Goal: Information Seeking & Learning: Learn about a topic

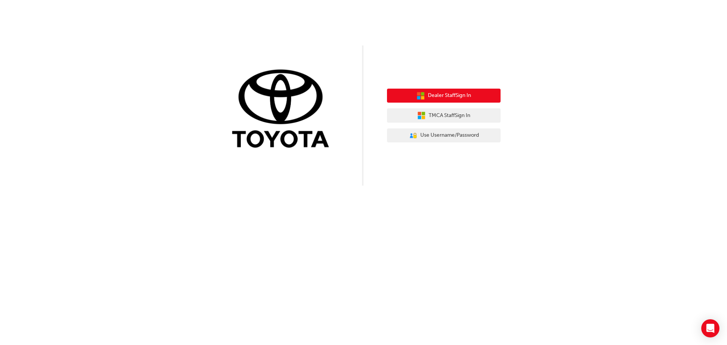
click at [439, 99] on span "Dealer Staff Sign In" at bounding box center [449, 95] width 43 height 9
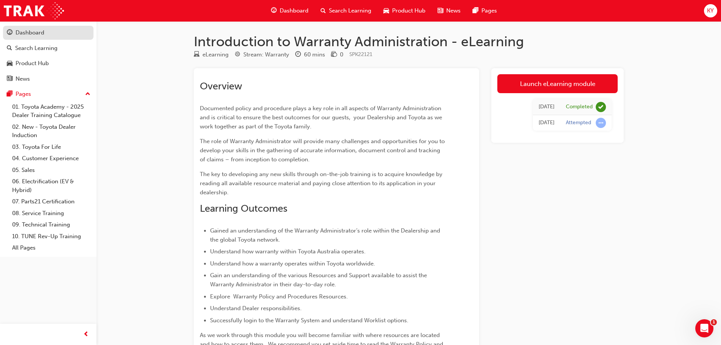
click at [33, 32] on div "Dashboard" at bounding box center [30, 32] width 29 height 9
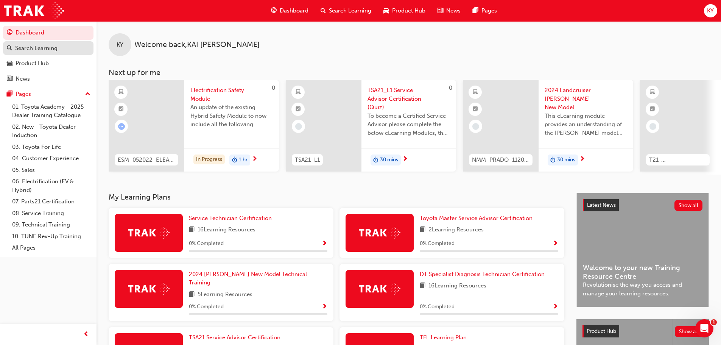
click at [36, 48] on div "Search Learning" at bounding box center [36, 48] width 42 height 9
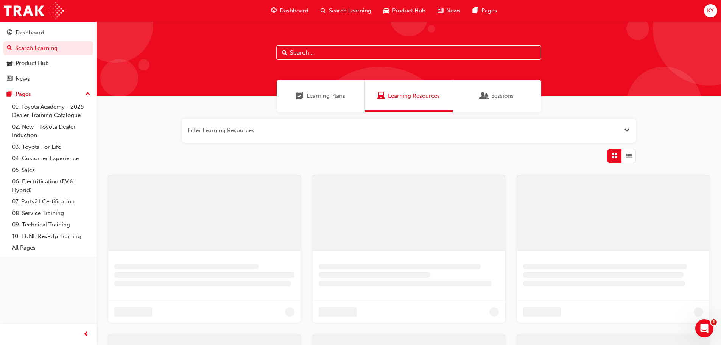
click at [303, 52] on input "text" at bounding box center [408, 52] width 265 height 14
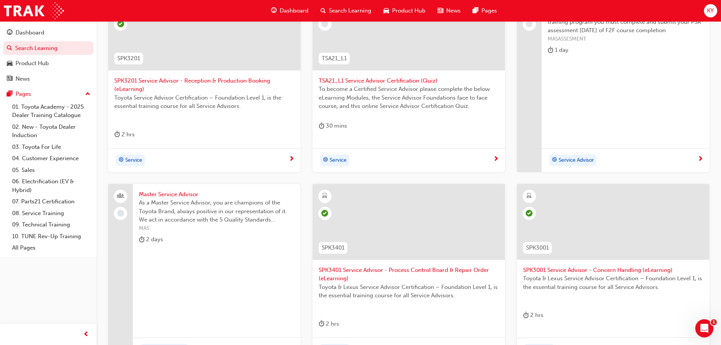
scroll to position [114, 0]
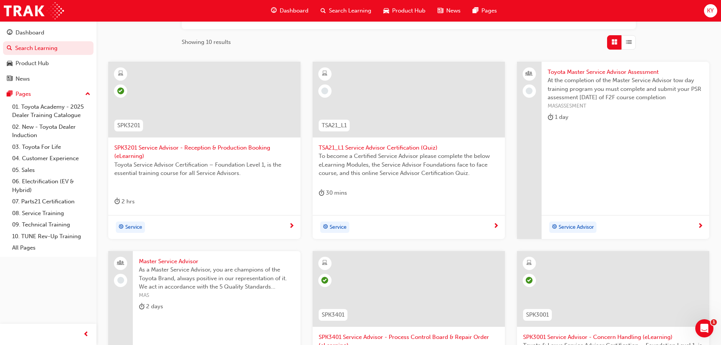
type input "service ad"
click at [374, 146] on span "TSA21_L1 Service Advisor Certification (Quiz)" at bounding box center [409, 147] width 180 height 9
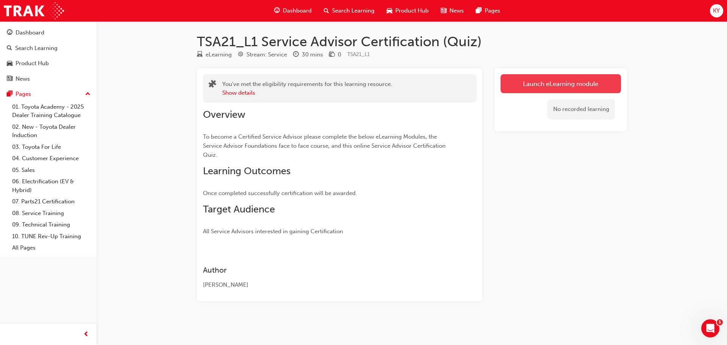
click at [548, 81] on link "Launch eLearning module" at bounding box center [560, 83] width 120 height 19
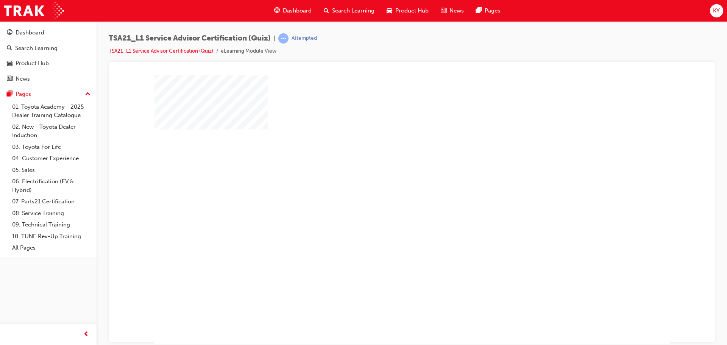
scroll to position [4, 0]
click at [390, 183] on div "play" at bounding box center [390, 183] width 0 height 0
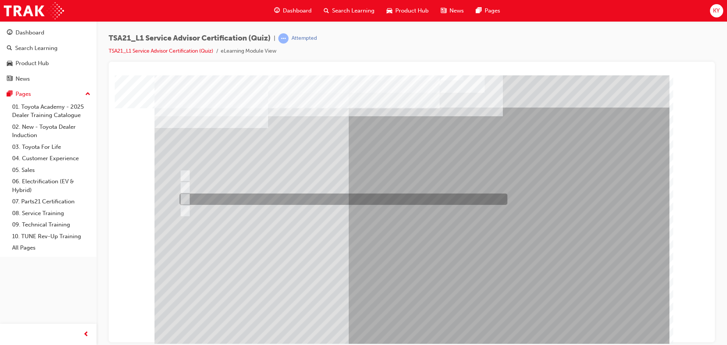
click at [276, 200] on div at bounding box center [342, 198] width 328 height 11
radio input "true"
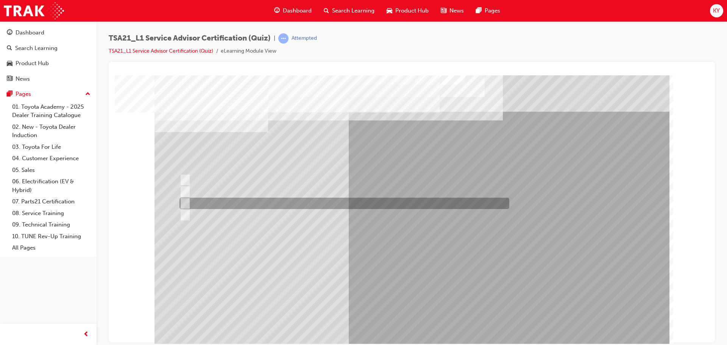
click at [315, 203] on div at bounding box center [343, 203] width 330 height 11
radio input "true"
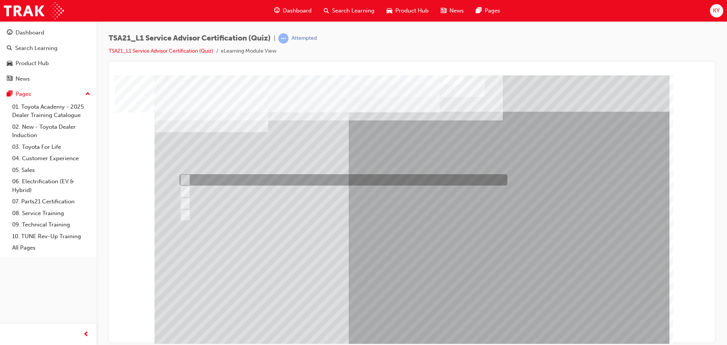
click at [278, 182] on div at bounding box center [342, 179] width 328 height 11
radio input "true"
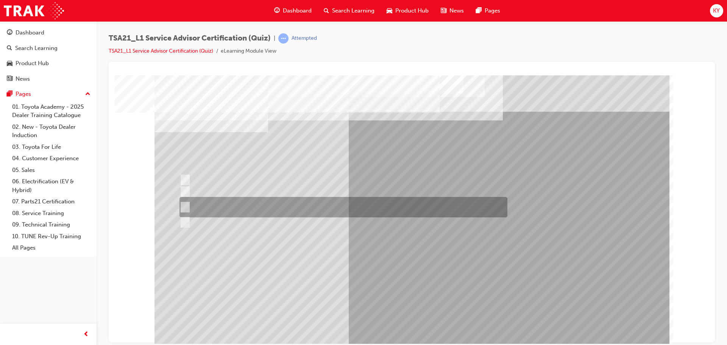
click at [338, 210] on div at bounding box center [342, 207] width 328 height 20
radio input "true"
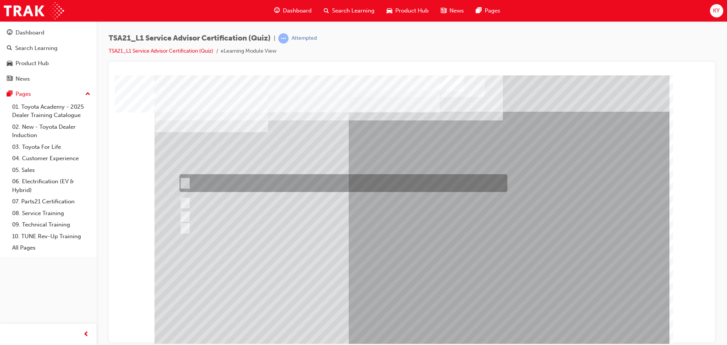
click at [294, 182] on div at bounding box center [342, 183] width 328 height 18
radio input "true"
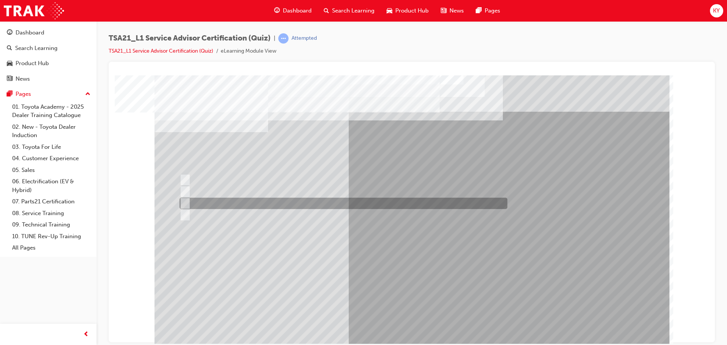
click at [257, 204] on div at bounding box center [342, 203] width 328 height 11
radio input "true"
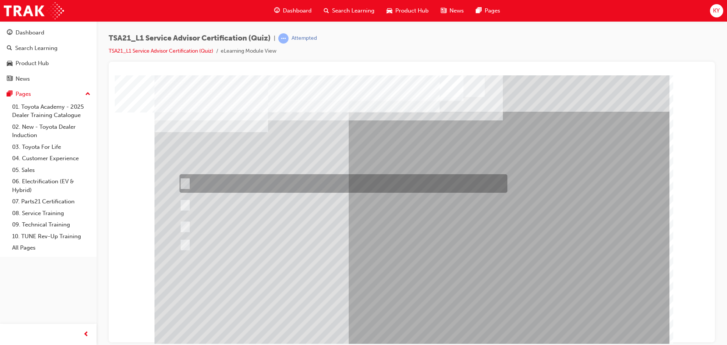
click at [321, 184] on div at bounding box center [342, 183] width 328 height 19
radio input "true"
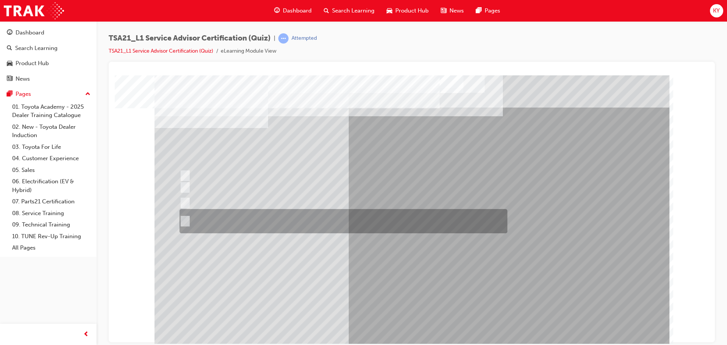
click at [241, 224] on div at bounding box center [342, 221] width 328 height 24
radio input "true"
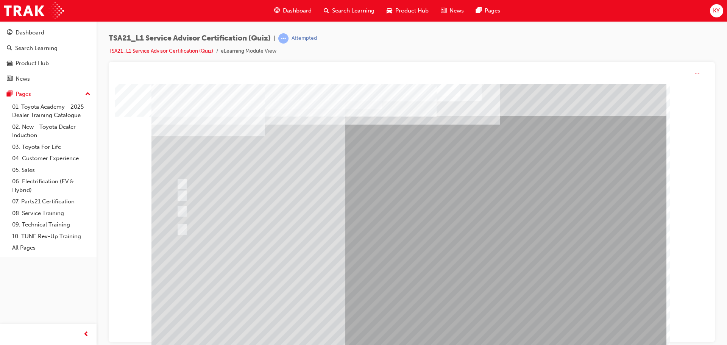
scroll to position [0, 0]
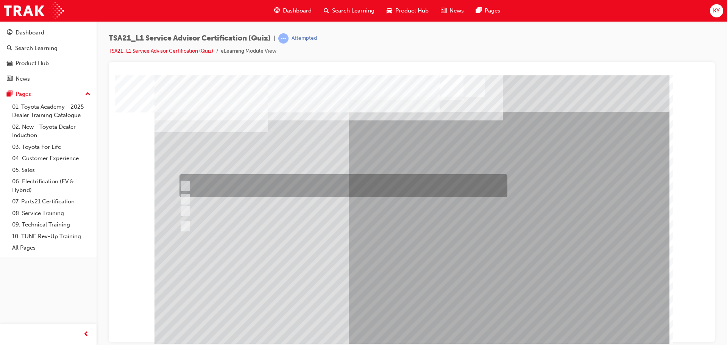
click at [422, 186] on div at bounding box center [342, 185] width 328 height 23
radio input "true"
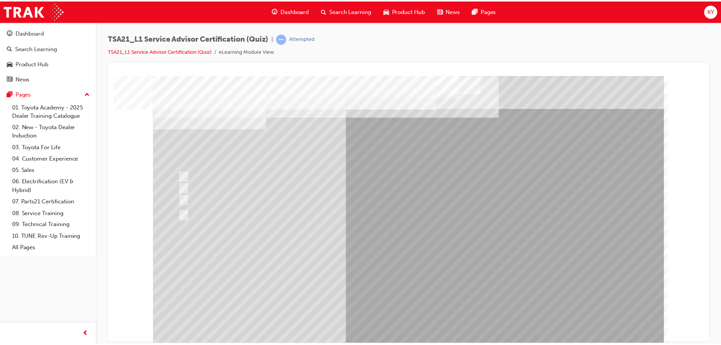
scroll to position [4, 0]
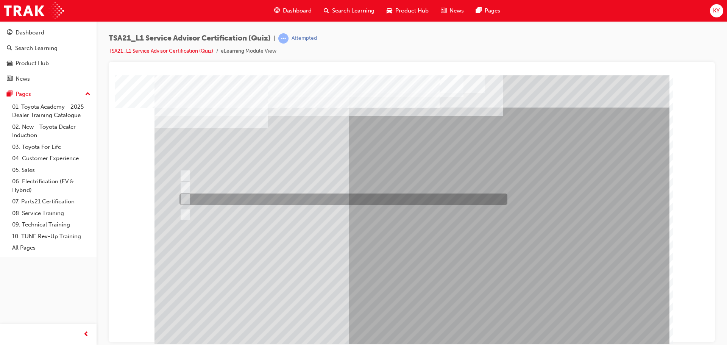
click at [315, 197] on div at bounding box center [342, 198] width 328 height 11
radio input "true"
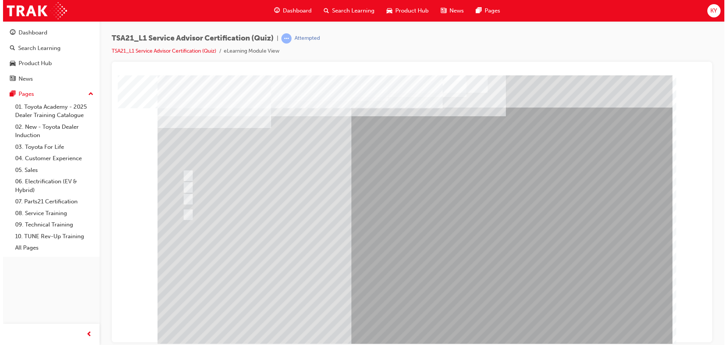
scroll to position [0, 0]
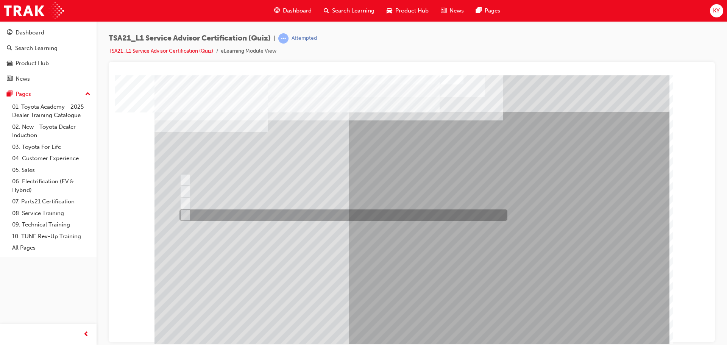
click at [287, 213] on div at bounding box center [342, 214] width 328 height 11
radio input "true"
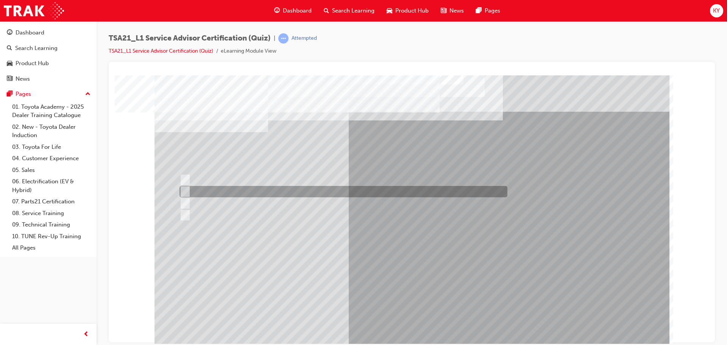
click at [339, 192] on div at bounding box center [342, 191] width 328 height 11
radio input "true"
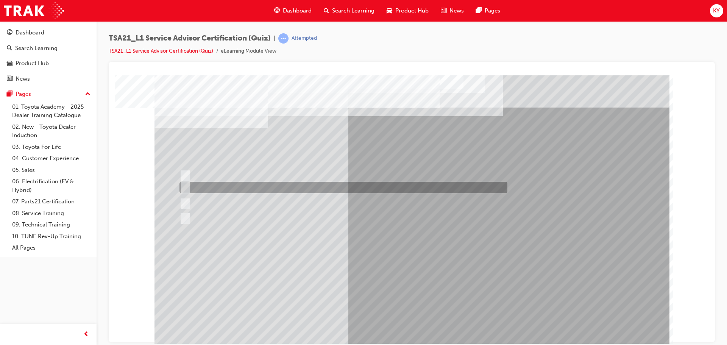
click at [356, 189] on div at bounding box center [342, 187] width 328 height 11
radio input "true"
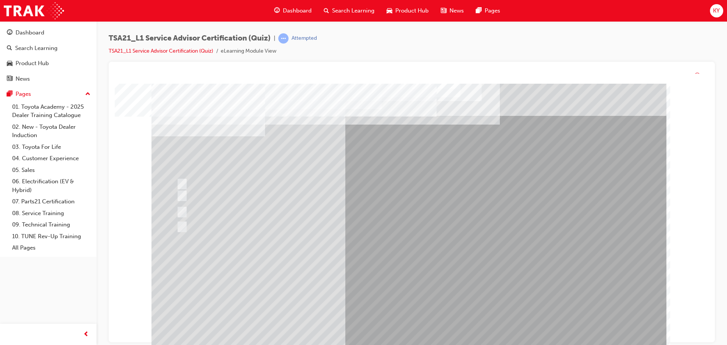
scroll to position [0, 0]
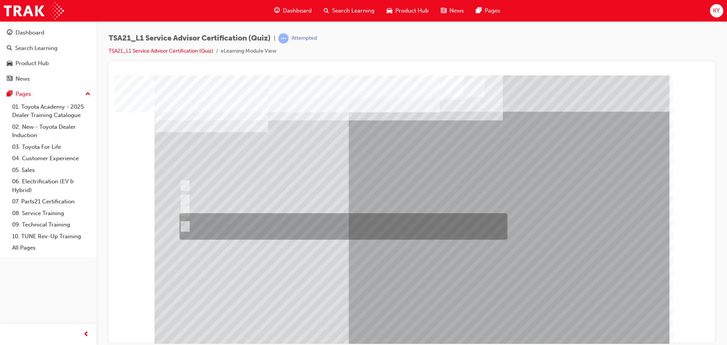
click at [354, 227] on div at bounding box center [342, 226] width 328 height 26
radio input "true"
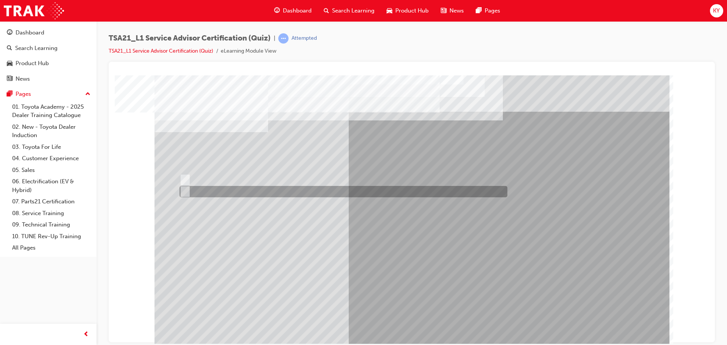
click at [209, 189] on div at bounding box center [342, 191] width 328 height 11
radio input "true"
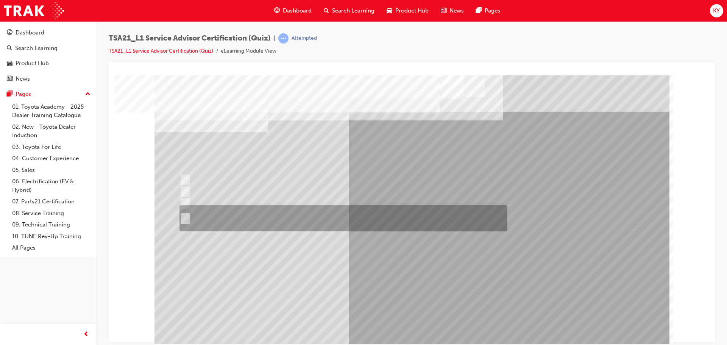
click at [293, 221] on div at bounding box center [342, 218] width 328 height 26
radio input "true"
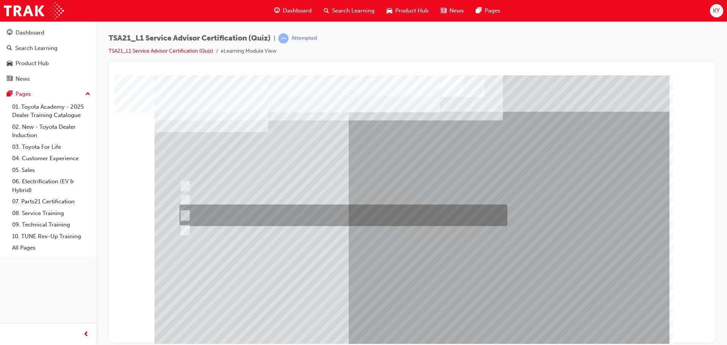
click at [273, 212] on div at bounding box center [342, 215] width 328 height 22
radio input "true"
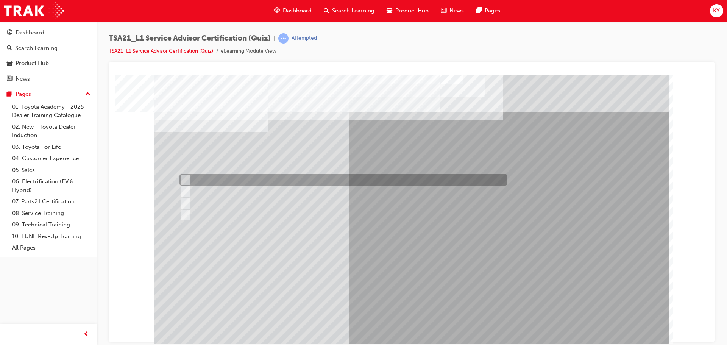
click at [265, 182] on div at bounding box center [342, 179] width 328 height 11
radio input "true"
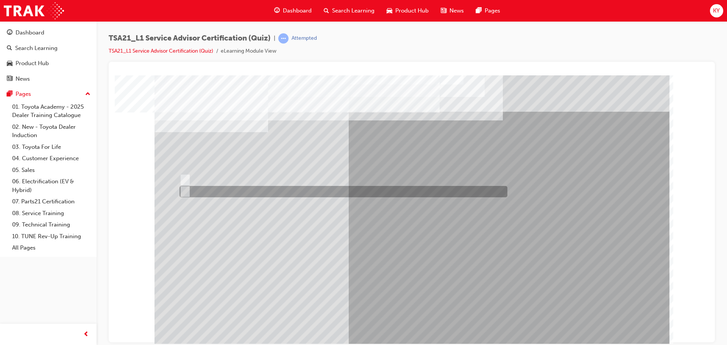
click at [198, 191] on div at bounding box center [342, 191] width 328 height 11
radio input "true"
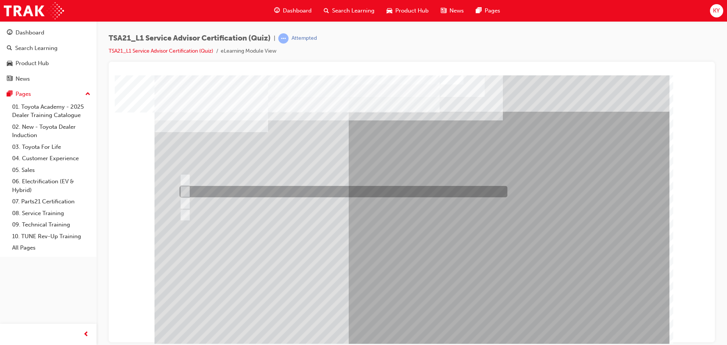
click at [242, 193] on div at bounding box center [342, 191] width 328 height 11
radio input "true"
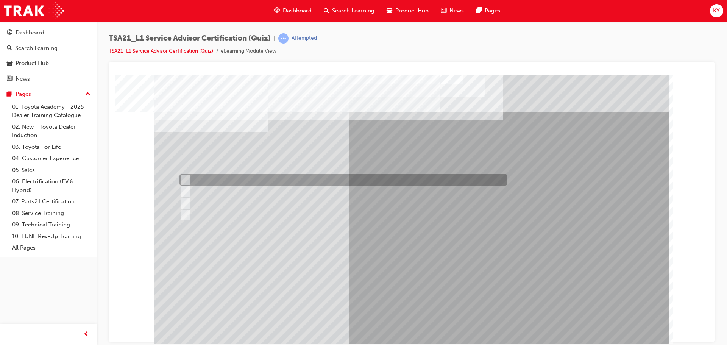
click at [226, 181] on div at bounding box center [342, 179] width 328 height 11
radio input "true"
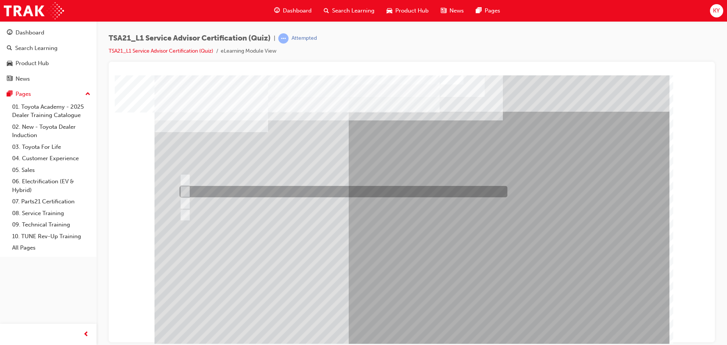
click at [302, 195] on div at bounding box center [342, 191] width 328 height 11
radio input "true"
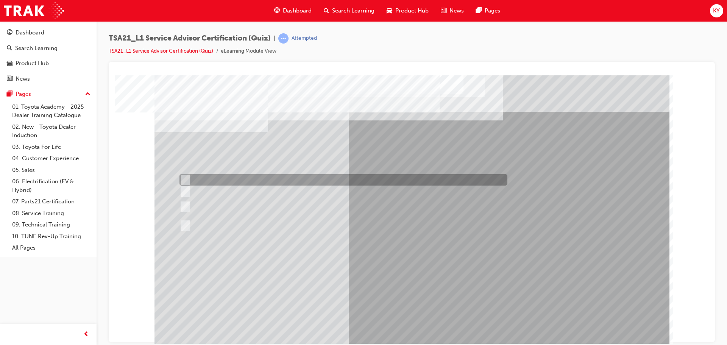
click at [290, 178] on div at bounding box center [342, 179] width 328 height 11
radio input "true"
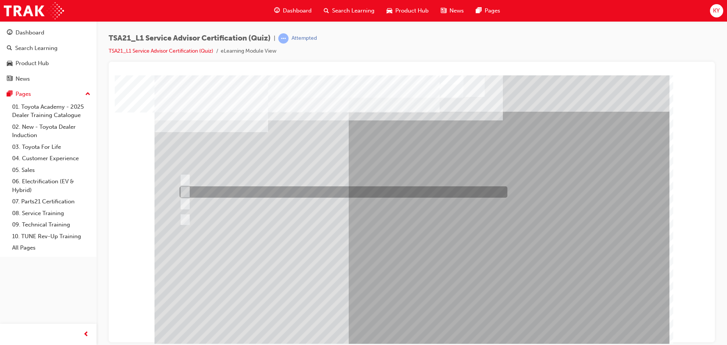
click at [196, 193] on div at bounding box center [342, 191] width 328 height 11
radio input "true"
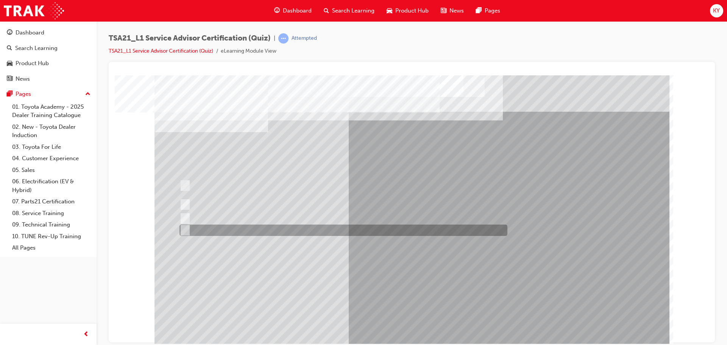
click at [350, 233] on div at bounding box center [342, 229] width 328 height 11
radio input "true"
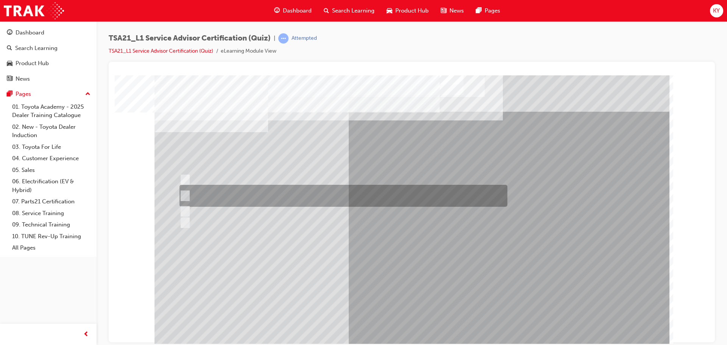
click at [280, 195] on div at bounding box center [342, 196] width 328 height 22
radio input "true"
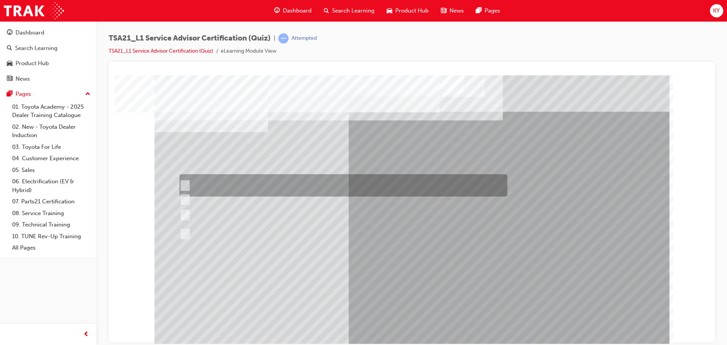
click at [316, 178] on div at bounding box center [342, 185] width 328 height 22
radio input "true"
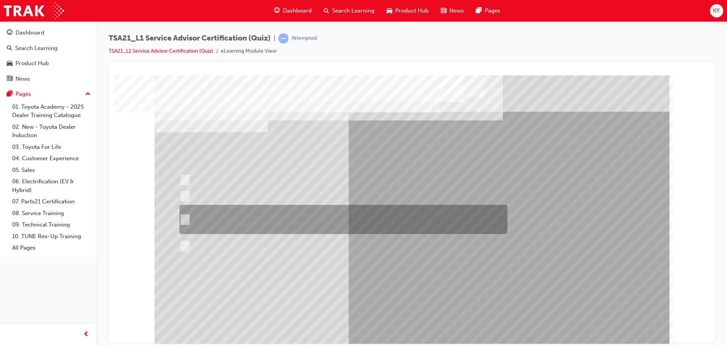
click at [322, 226] on div at bounding box center [342, 219] width 328 height 29
radio input "true"
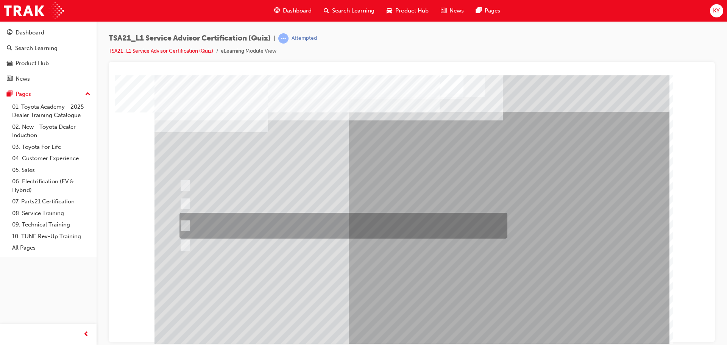
click at [372, 233] on div at bounding box center [342, 226] width 328 height 26
radio input "true"
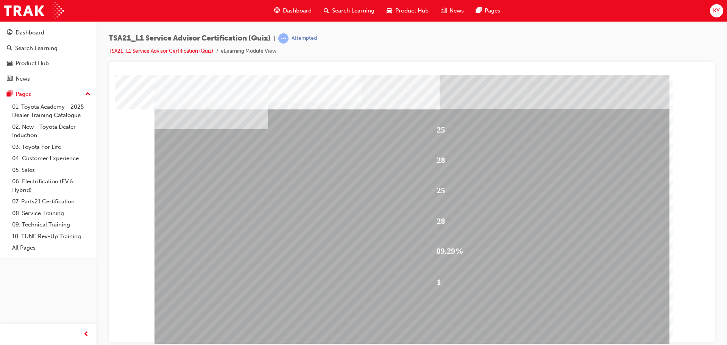
scroll to position [4, 0]
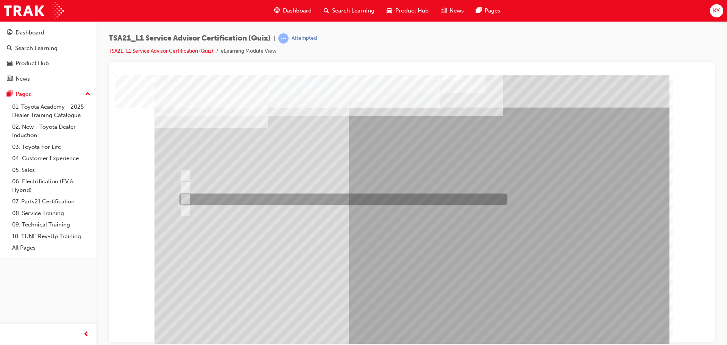
click at [279, 199] on div at bounding box center [342, 198] width 328 height 11
radio input "true"
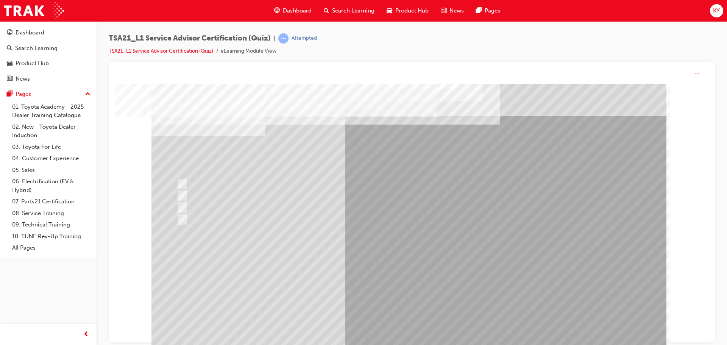
scroll to position [0, 0]
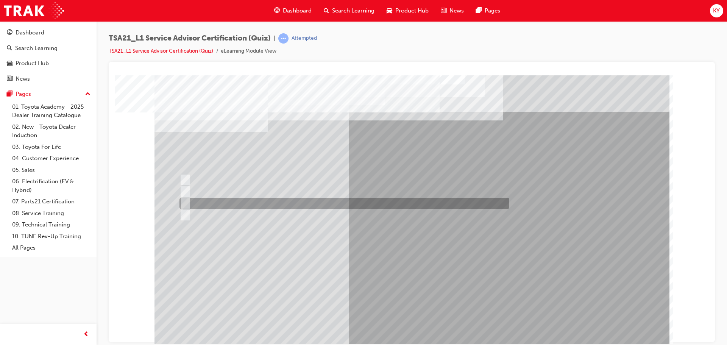
click at [322, 203] on div at bounding box center [343, 203] width 330 height 11
radio input "true"
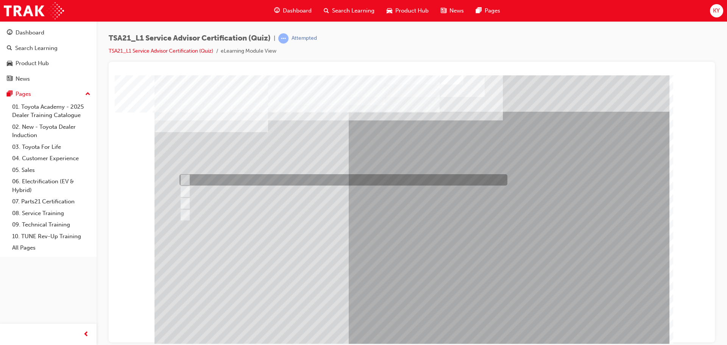
click at [267, 182] on div at bounding box center [342, 179] width 328 height 11
radio input "true"
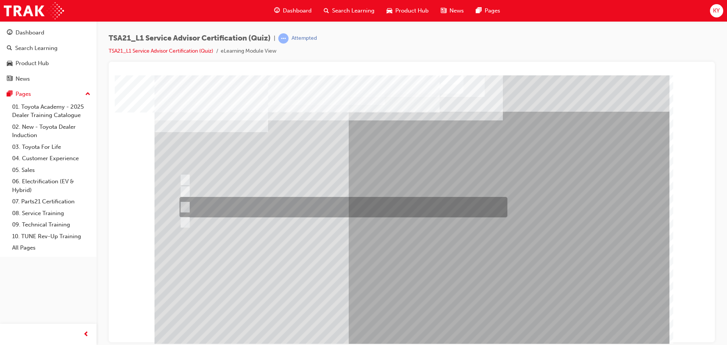
click at [270, 208] on div at bounding box center [342, 207] width 328 height 20
radio input "true"
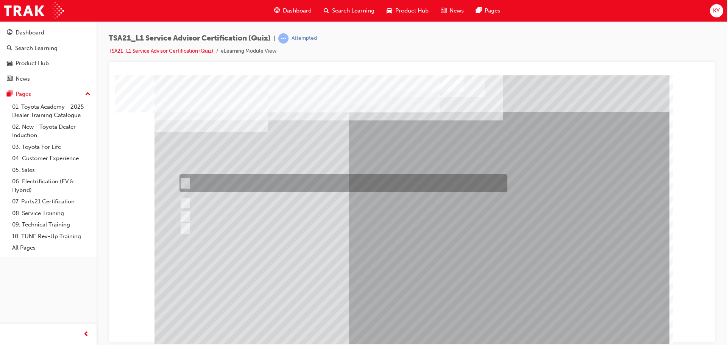
click at [336, 185] on div at bounding box center [342, 183] width 328 height 18
radio input "true"
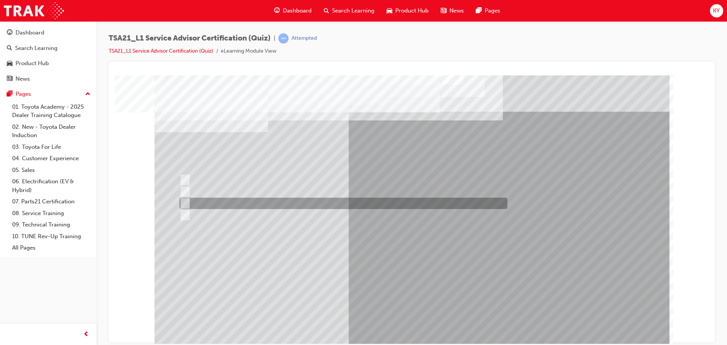
click at [256, 202] on div at bounding box center [342, 203] width 328 height 11
radio input "true"
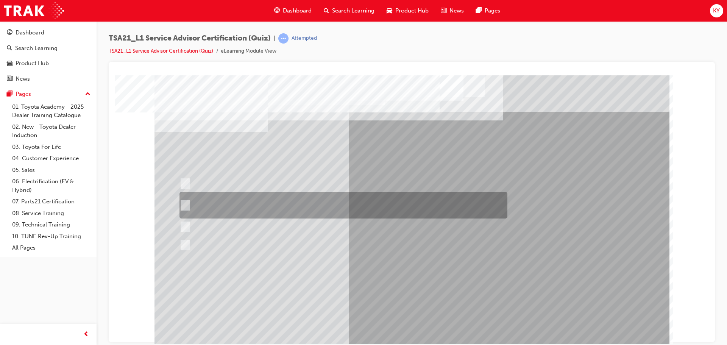
click at [325, 202] on div at bounding box center [342, 205] width 328 height 26
radio input "true"
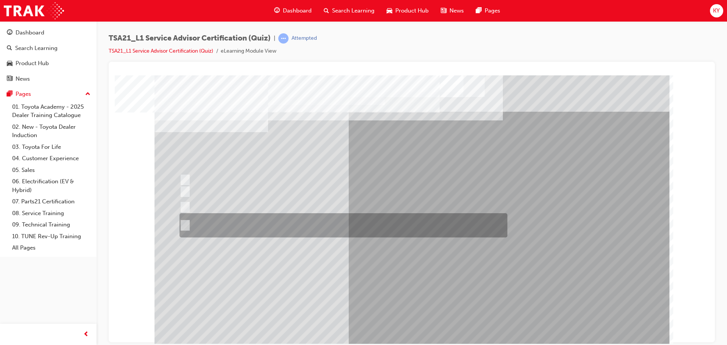
click at [283, 225] on div at bounding box center [342, 225] width 328 height 24
radio input "true"
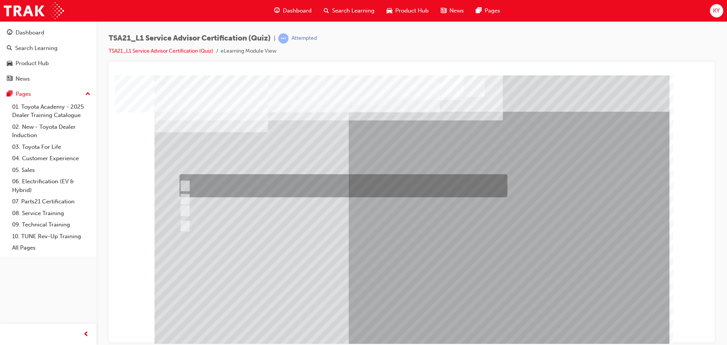
click at [319, 180] on div at bounding box center [342, 185] width 328 height 23
radio input "true"
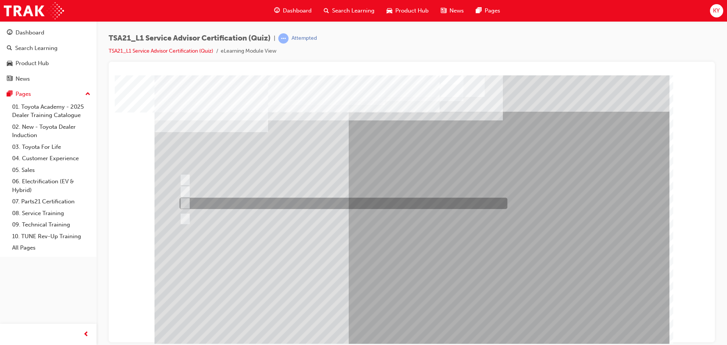
click at [250, 202] on div at bounding box center [342, 203] width 328 height 11
radio input "true"
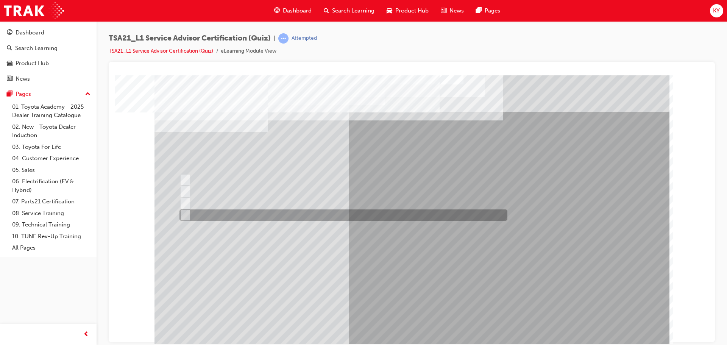
click at [298, 218] on div at bounding box center [342, 214] width 328 height 11
radio input "true"
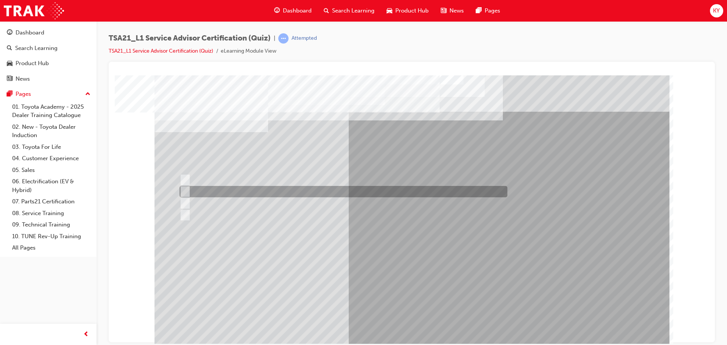
click at [272, 195] on div at bounding box center [342, 191] width 328 height 11
radio input "true"
click at [271, 186] on div at bounding box center [342, 191] width 328 height 11
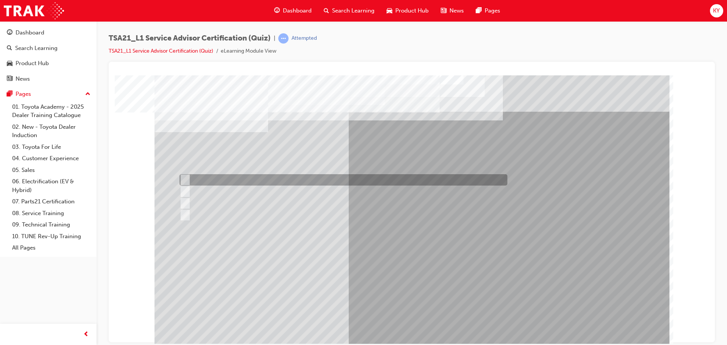
click at [271, 182] on div at bounding box center [342, 179] width 328 height 11
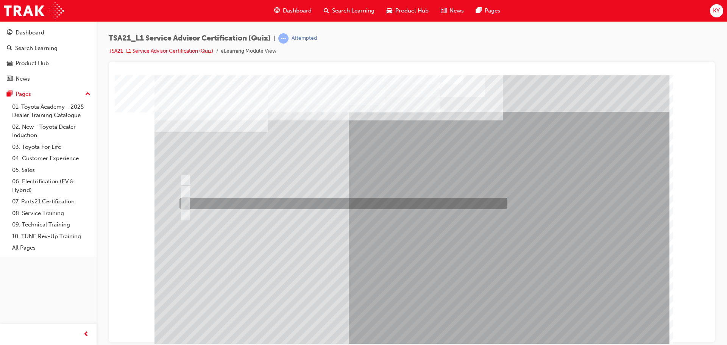
click at [271, 201] on div at bounding box center [342, 203] width 328 height 11
radio input "false"
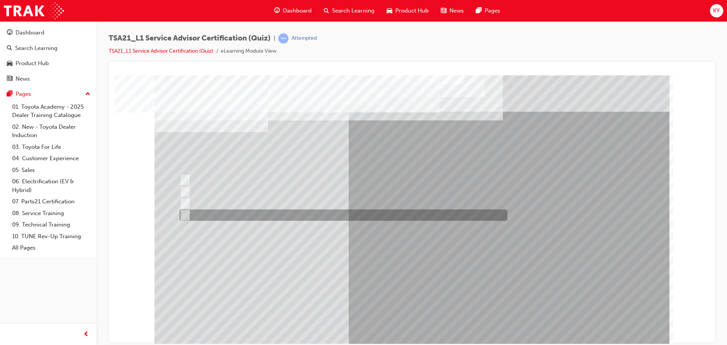
click at [314, 217] on div at bounding box center [342, 214] width 328 height 11
radio input "false"
radio input "true"
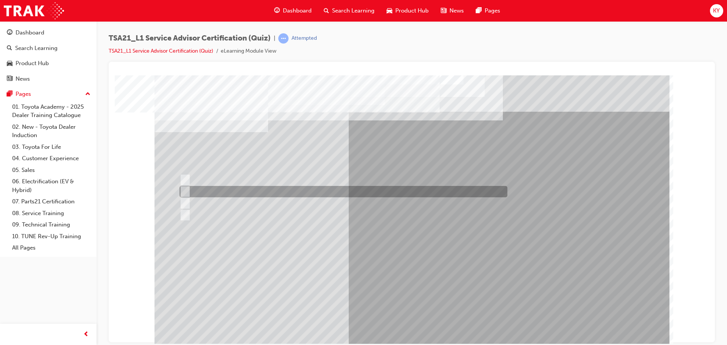
click at [279, 188] on div at bounding box center [342, 191] width 328 height 11
radio input "true"
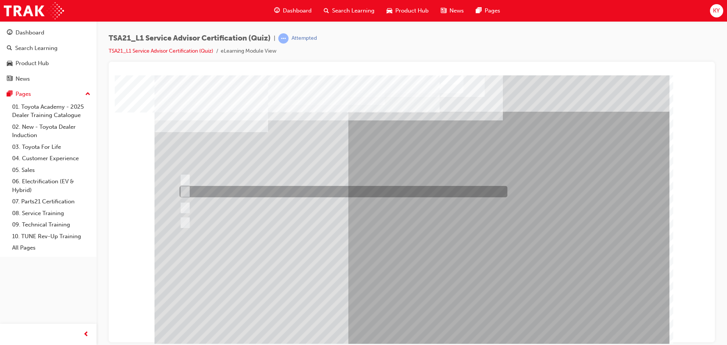
click at [317, 192] on div at bounding box center [342, 191] width 328 height 11
radio input "true"
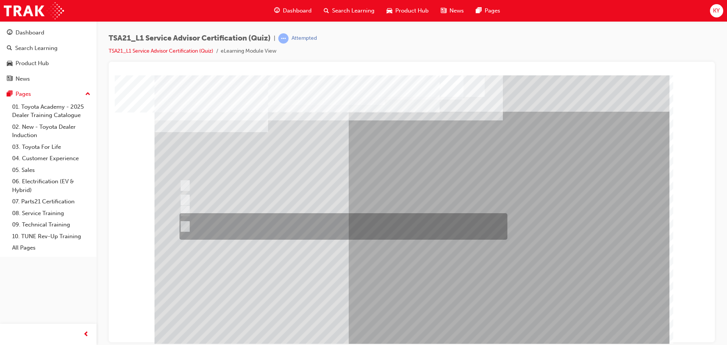
click at [305, 227] on div at bounding box center [342, 226] width 328 height 26
radio input "true"
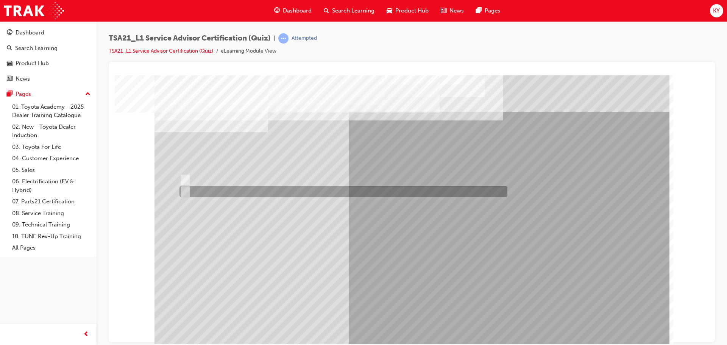
click at [241, 192] on div at bounding box center [342, 191] width 328 height 11
radio input "true"
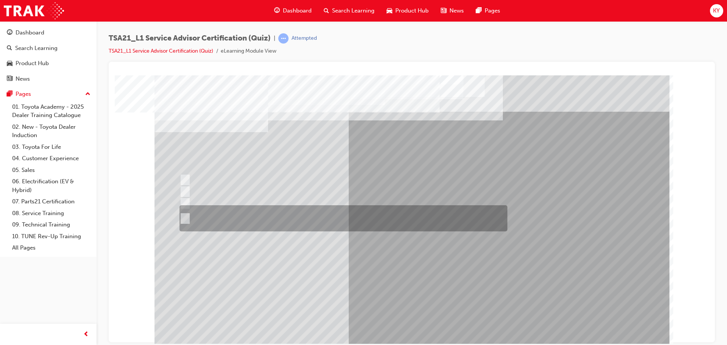
click at [312, 221] on div at bounding box center [342, 218] width 328 height 26
radio input "true"
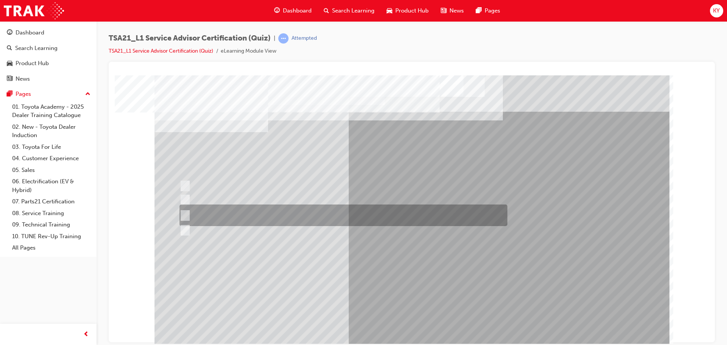
click at [310, 212] on div at bounding box center [342, 215] width 328 height 22
radio input "true"
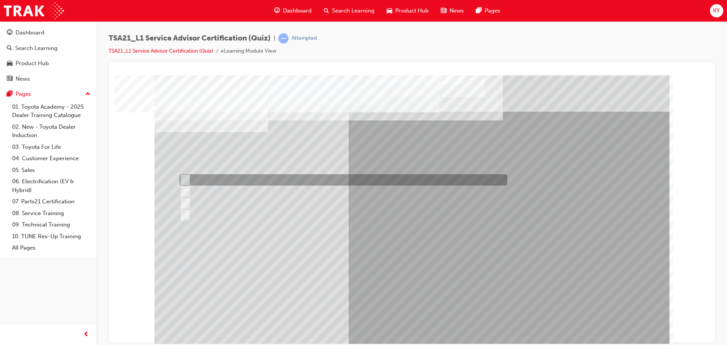
click at [324, 182] on div at bounding box center [342, 179] width 328 height 11
radio input "true"
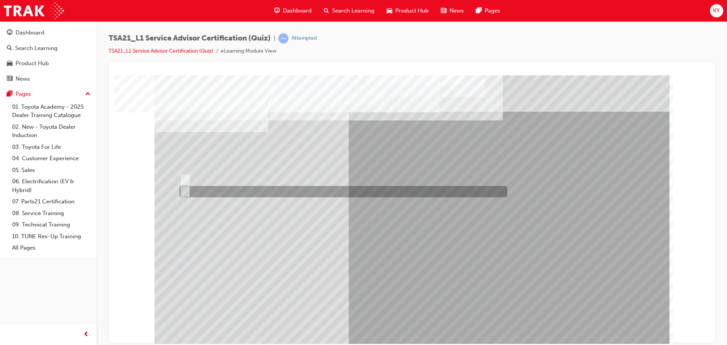
click at [225, 188] on div at bounding box center [342, 191] width 328 height 11
radio input "true"
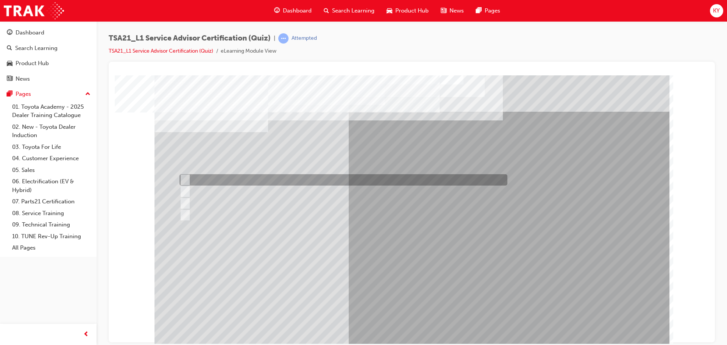
click at [268, 183] on div at bounding box center [342, 179] width 328 height 11
radio input "true"
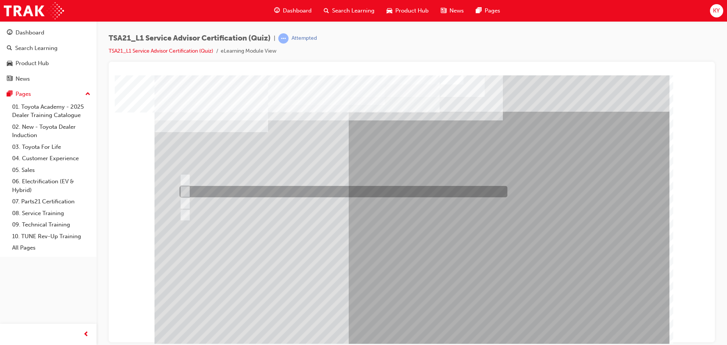
click at [295, 193] on div at bounding box center [342, 191] width 328 height 11
radio input "true"
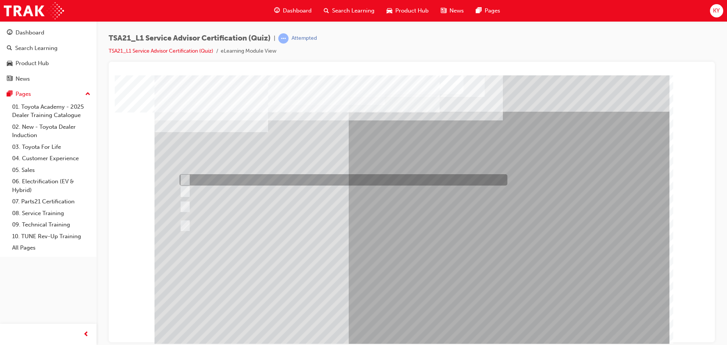
click at [266, 182] on div at bounding box center [342, 179] width 328 height 11
radio input "true"
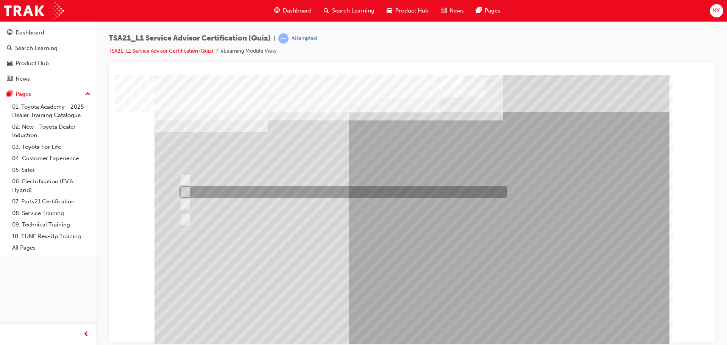
click at [335, 193] on div at bounding box center [342, 191] width 328 height 11
radio input "true"
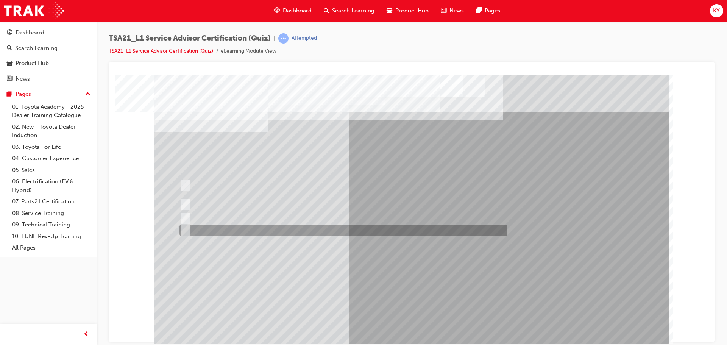
click at [369, 232] on div at bounding box center [342, 229] width 328 height 11
radio input "true"
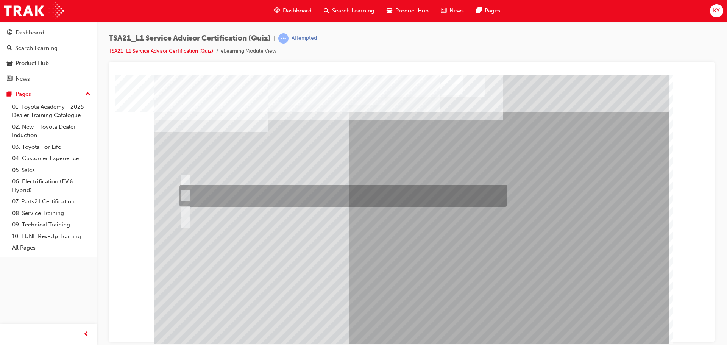
click at [328, 197] on div at bounding box center [342, 196] width 328 height 22
radio input "true"
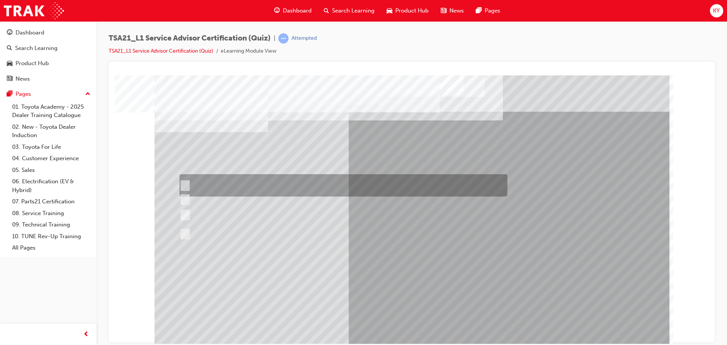
click at [314, 188] on div at bounding box center [342, 185] width 328 height 22
radio input "true"
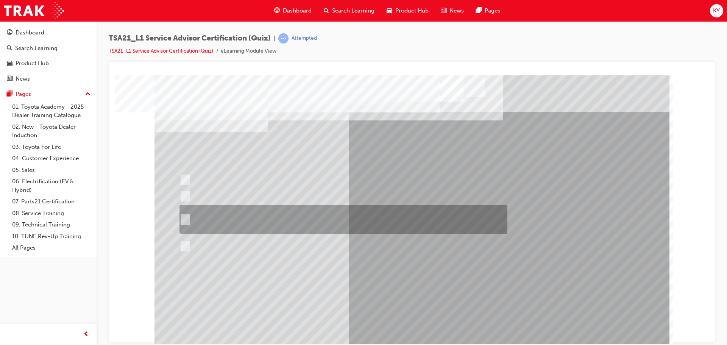
click at [336, 221] on div at bounding box center [342, 219] width 328 height 29
radio input "true"
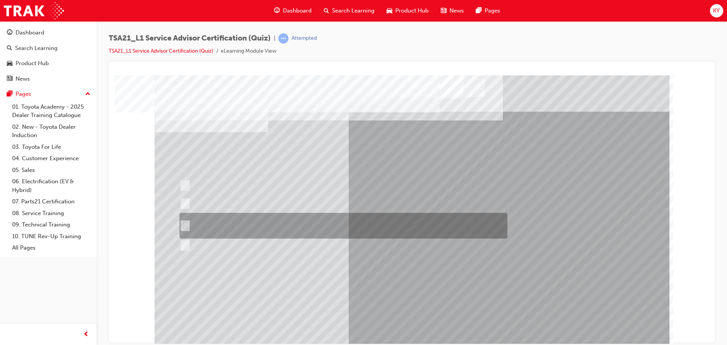
click at [296, 221] on div at bounding box center [342, 226] width 328 height 26
radio input "true"
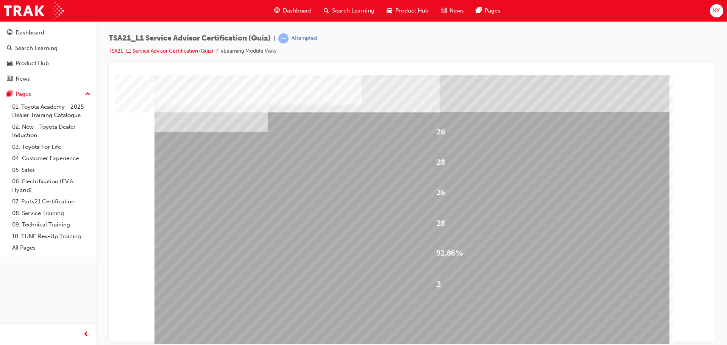
scroll to position [4, 0]
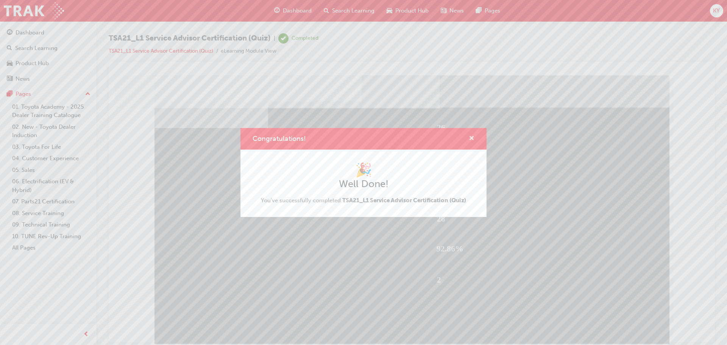
drag, startPoint x: 471, startPoint y: 138, endPoint x: 343, endPoint y: 128, distance: 128.3
click at [471, 138] on span "cross-icon" at bounding box center [472, 138] width 6 height 7
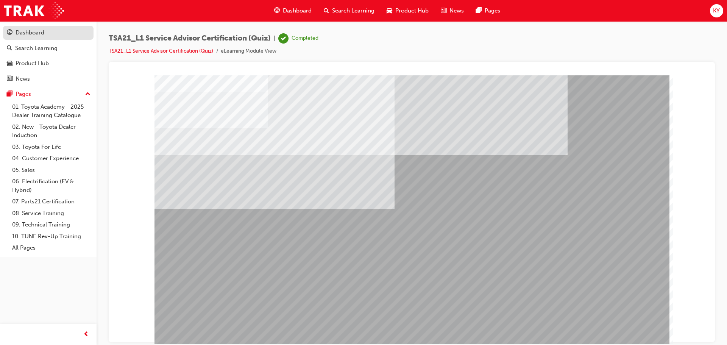
click at [40, 37] on link "Dashboard" at bounding box center [48, 33] width 90 height 14
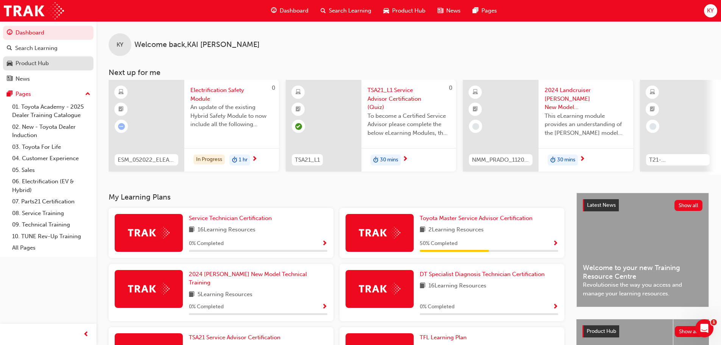
click at [51, 65] on div "Product Hub" at bounding box center [48, 63] width 83 height 9
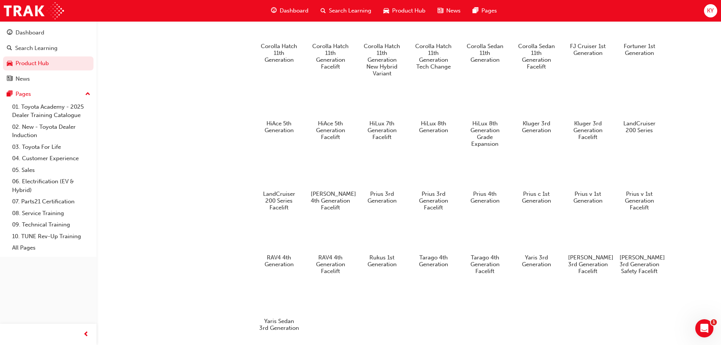
scroll to position [342, 0]
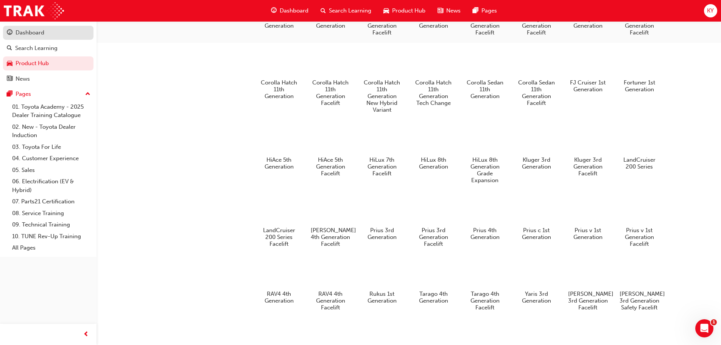
click at [42, 32] on div "Dashboard" at bounding box center [30, 32] width 29 height 9
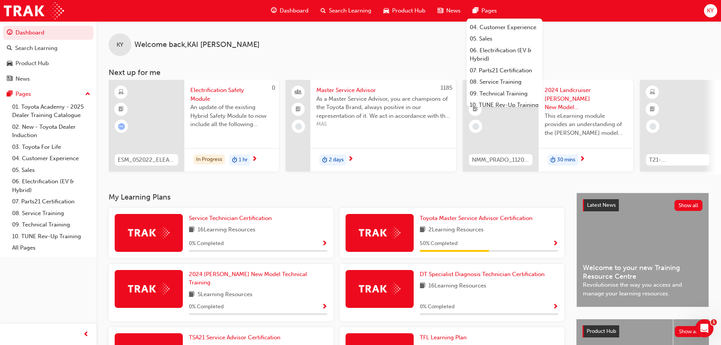
scroll to position [76, 0]
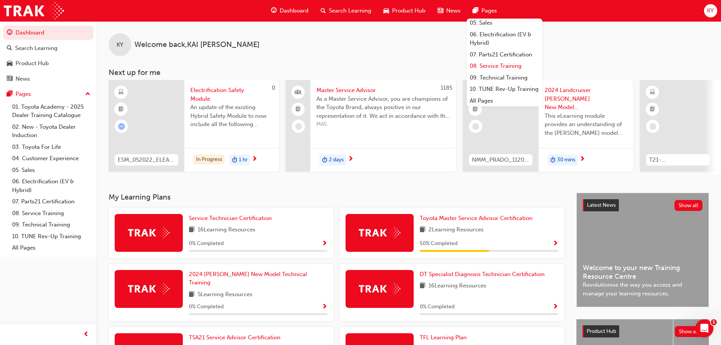
click at [517, 70] on link "08. Service Training" at bounding box center [505, 66] width 76 height 12
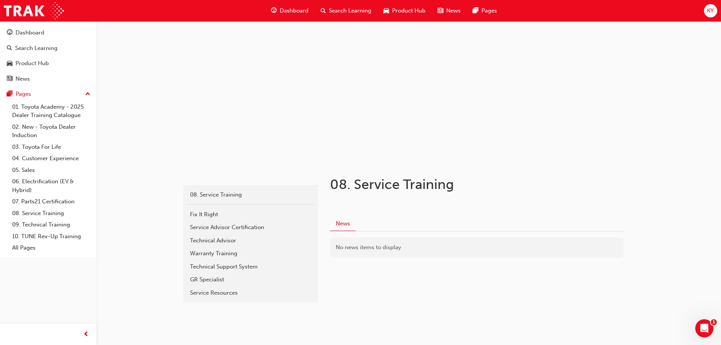
scroll to position [18, 0]
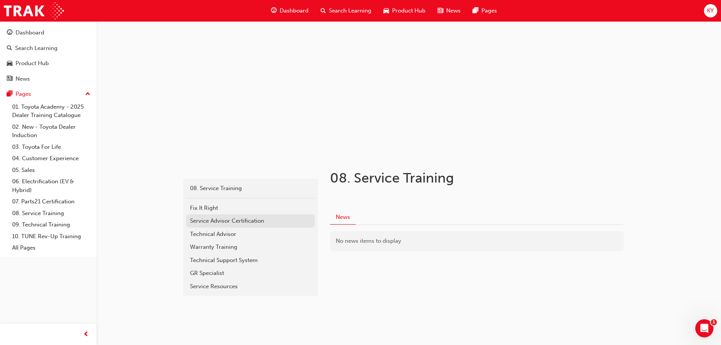
click at [232, 223] on div "Service Advisor Certification" at bounding box center [250, 220] width 121 height 9
